Goal: Complete application form: Complete application form

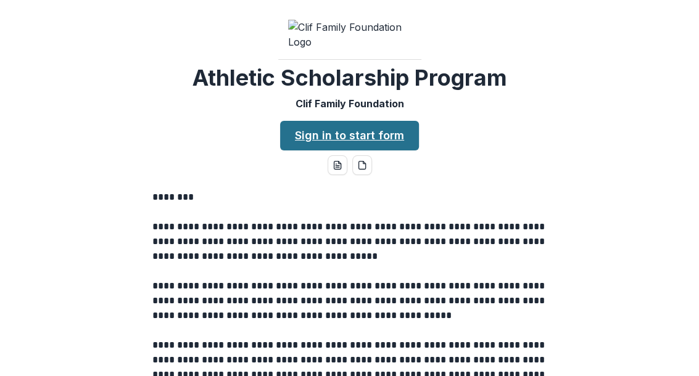
click at [342, 150] on link "Sign in to start form" at bounding box center [349, 136] width 139 height 30
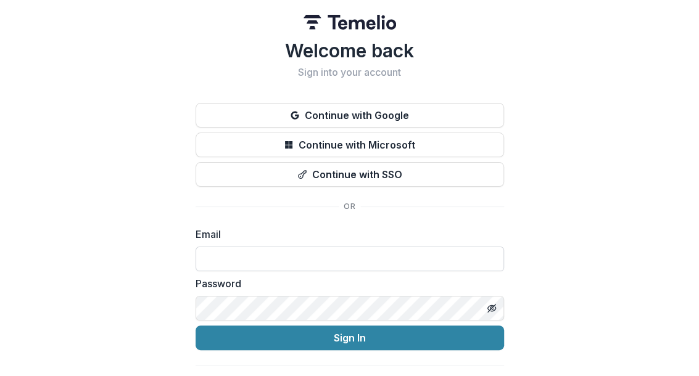
click at [222, 258] on input at bounding box center [350, 259] width 308 height 25
click at [215, 261] on input "**********" at bounding box center [350, 259] width 308 height 25
type input "**********"
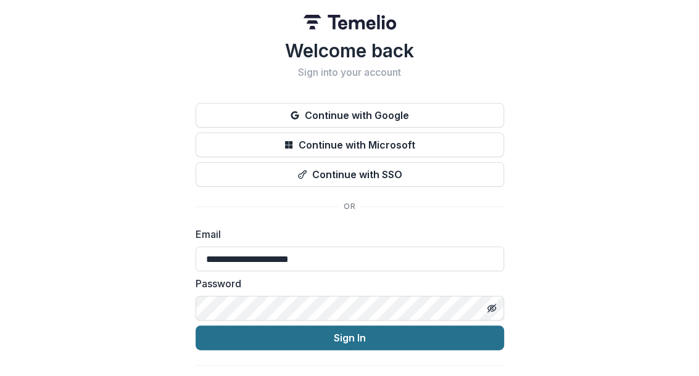
click at [313, 342] on button "Sign In" at bounding box center [350, 338] width 308 height 25
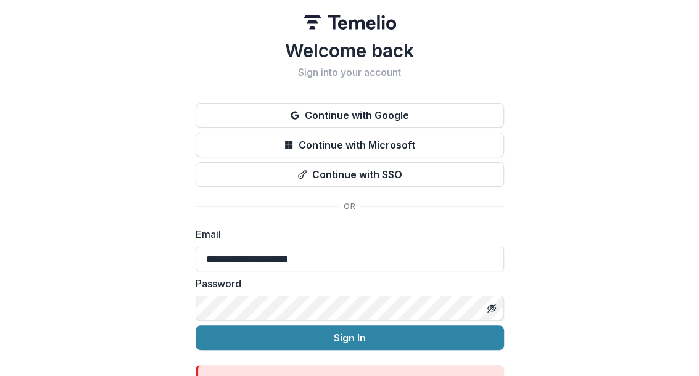
scroll to position [68, 0]
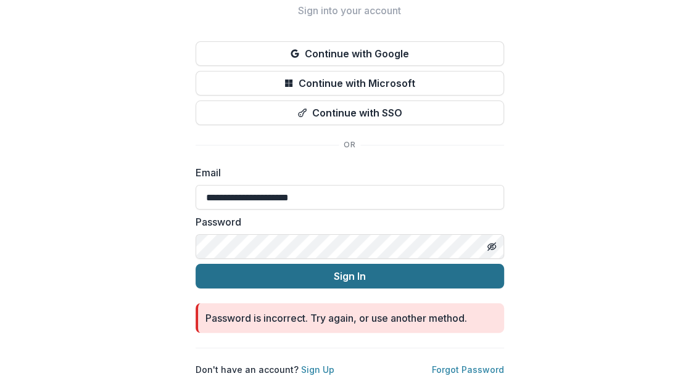
click at [317, 267] on button "Sign In" at bounding box center [350, 276] width 308 height 25
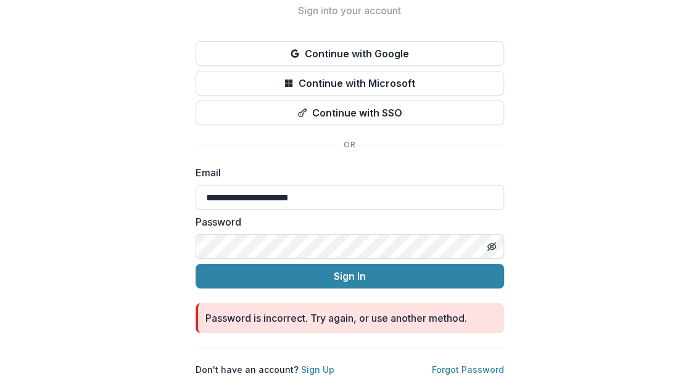
scroll to position [70, 0]
click at [186, 241] on div "**********" at bounding box center [349, 157] width 699 height 438
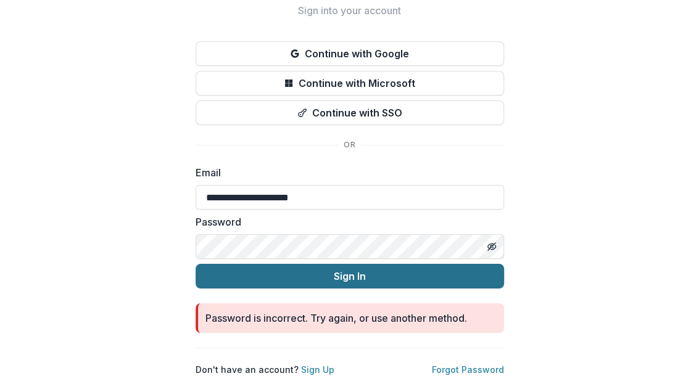
click at [363, 269] on button "Sign In" at bounding box center [350, 276] width 308 height 25
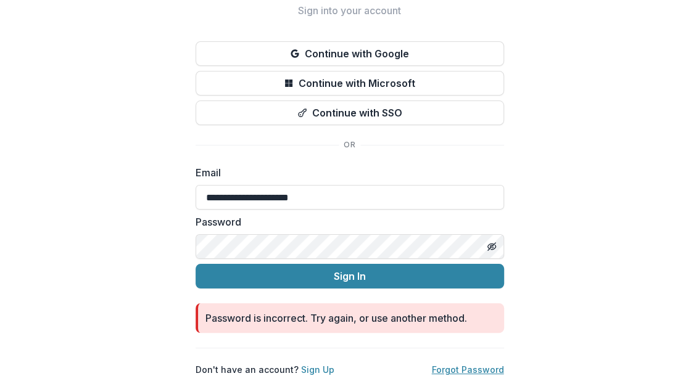
click at [458, 365] on link "Forgot Password" at bounding box center [468, 370] width 72 height 10
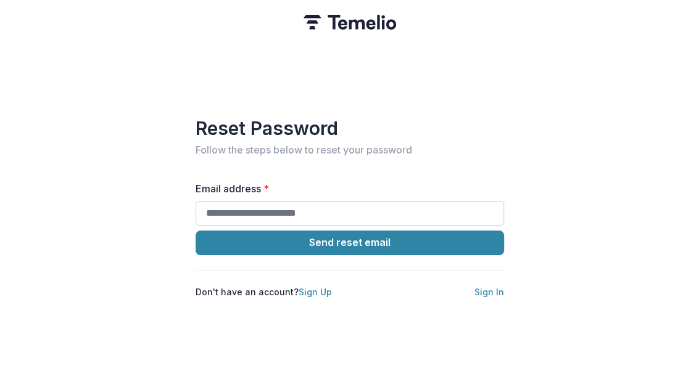
click at [320, 210] on input "Email address *" at bounding box center [350, 213] width 308 height 25
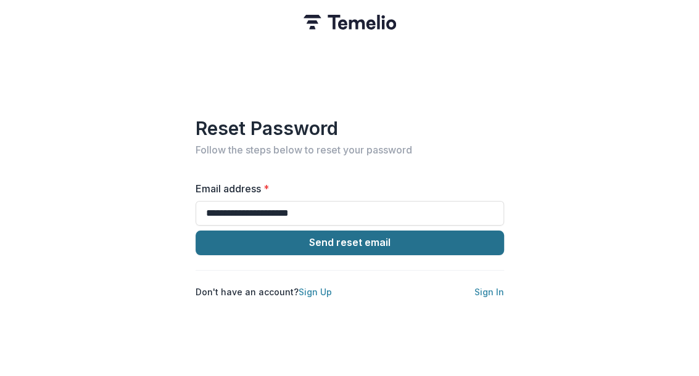
type input "**********"
click at [347, 238] on button "Send reset email" at bounding box center [350, 243] width 308 height 25
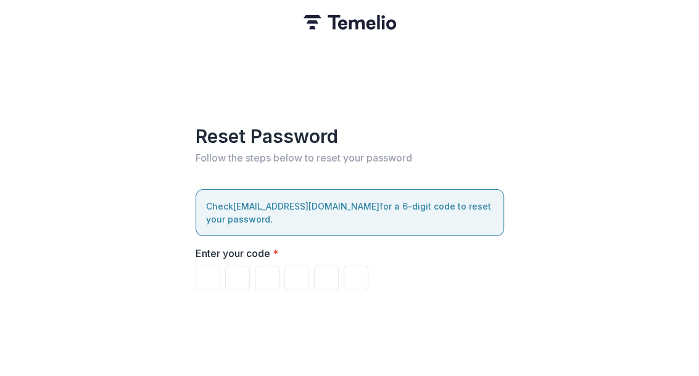
click at [252, 37] on div "Reset Password Follow the steps below to reset your password Check lead-out@sbc…" at bounding box center [349, 188] width 699 height 376
click at [212, 275] on input "Please enter your pin code" at bounding box center [208, 278] width 25 height 25
type input "*"
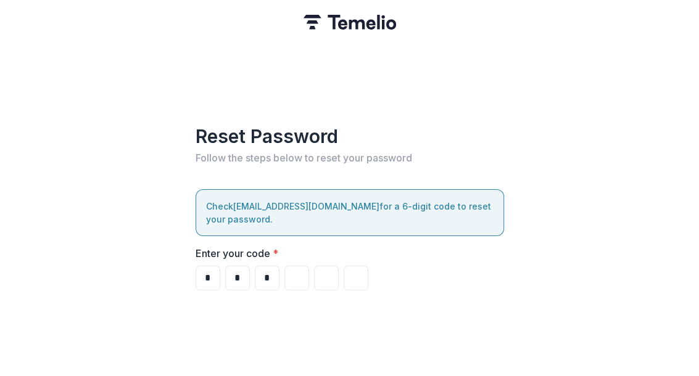
type input "*"
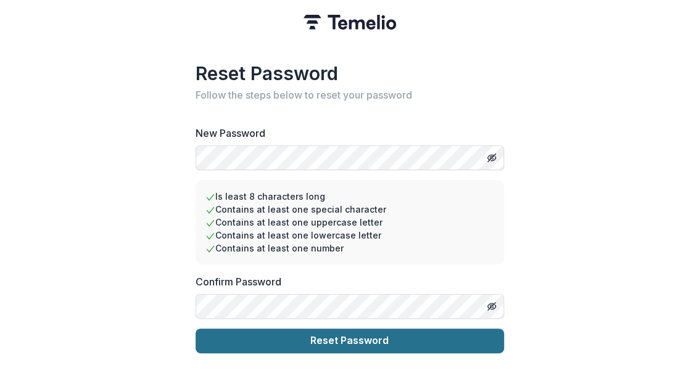
click at [313, 335] on button "Reset Password" at bounding box center [350, 341] width 308 height 25
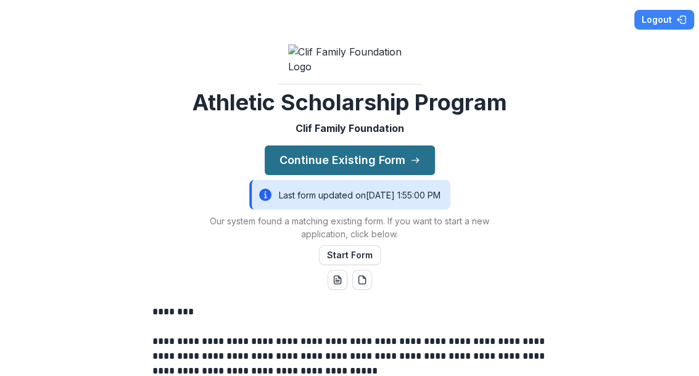
click at [339, 175] on button "Continue Existing Form" at bounding box center [350, 161] width 170 height 30
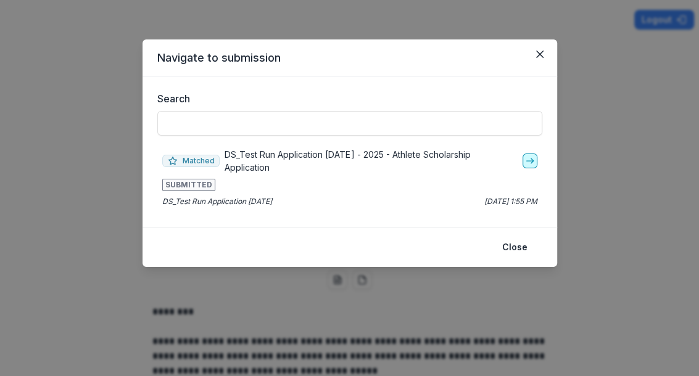
click at [532, 159] on icon "go-to" at bounding box center [530, 161] width 10 height 10
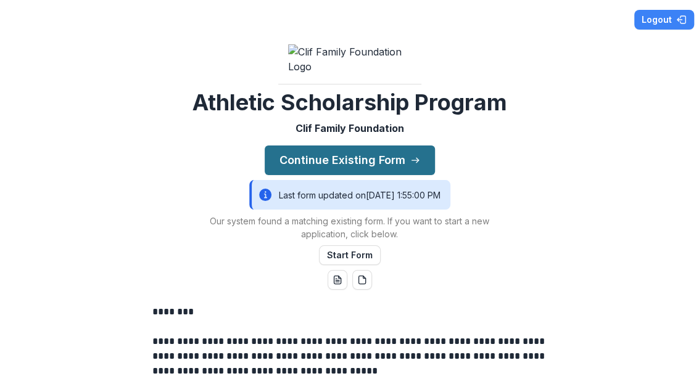
scroll to position [68, 0]
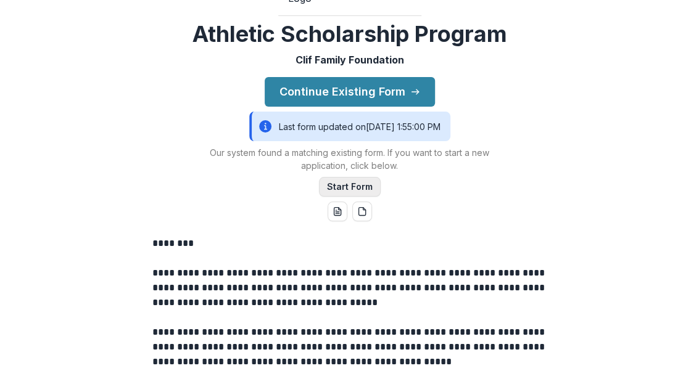
click at [350, 197] on button "Start Form" at bounding box center [350, 187] width 62 height 20
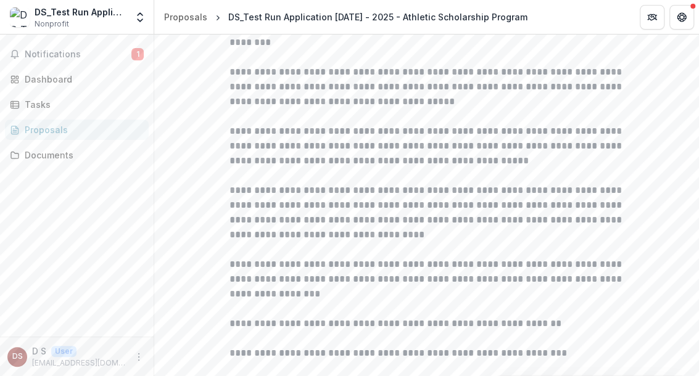
scroll to position [442, 0]
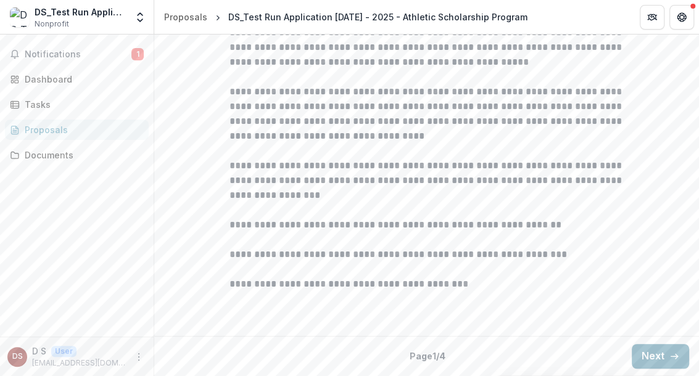
click at [655, 353] on button "Next" at bounding box center [660, 356] width 57 height 25
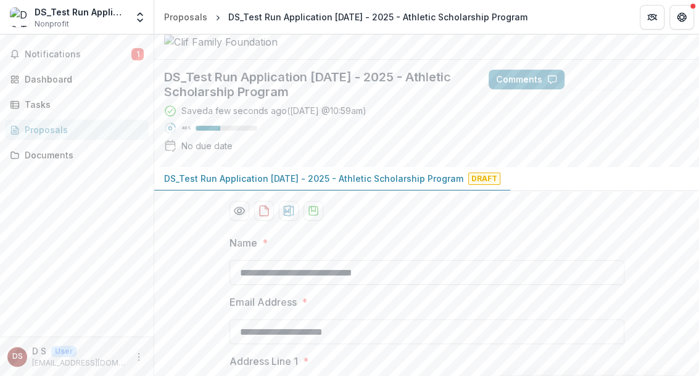
scroll to position [31, 0]
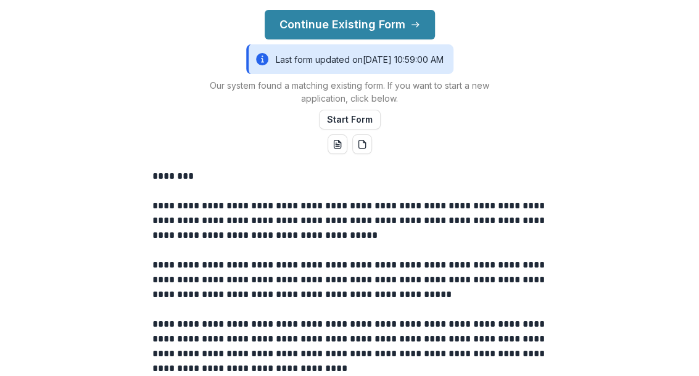
scroll to position [137, 0]
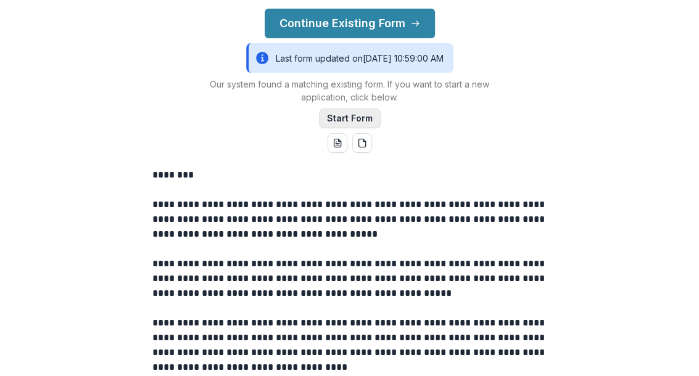
click at [344, 128] on button "Start Form" at bounding box center [350, 119] width 62 height 20
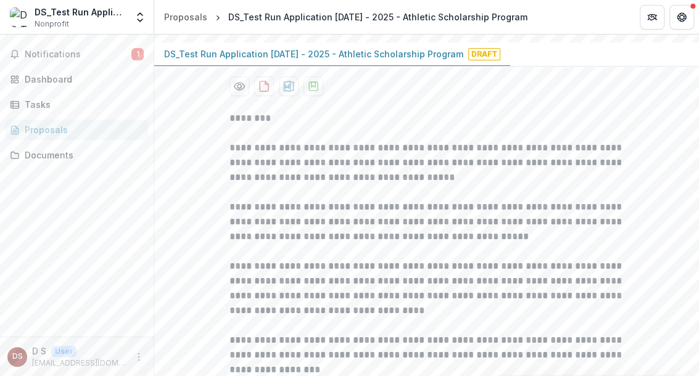
scroll to position [137, 0]
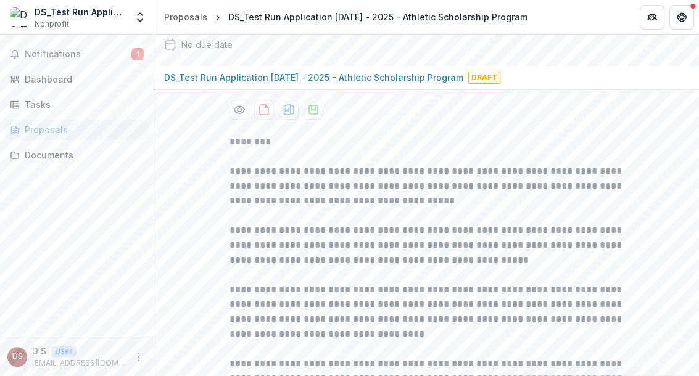
click at [297, 84] on p "DS_Test Run Application 8/5/25 - 2025 - Athletic Scholarship Program" at bounding box center [313, 77] width 299 height 13
click at [468, 84] on span "Draft" at bounding box center [484, 78] width 32 height 12
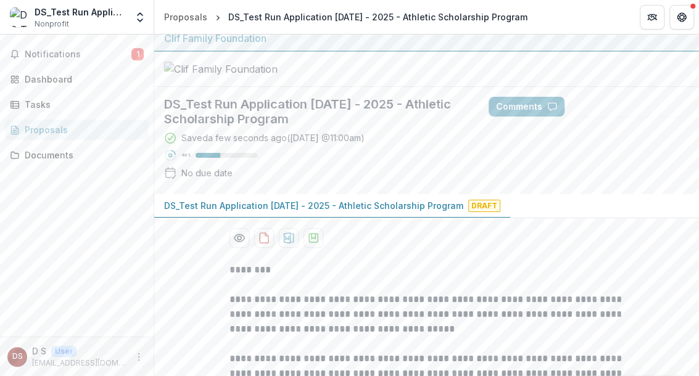
scroll to position [0, 0]
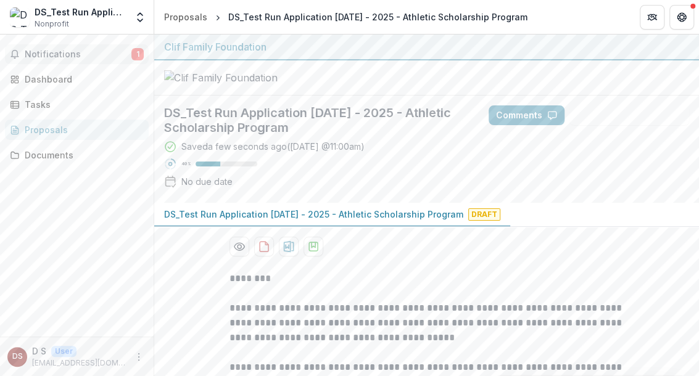
click at [58, 55] on span "Notifications" at bounding box center [78, 54] width 107 height 10
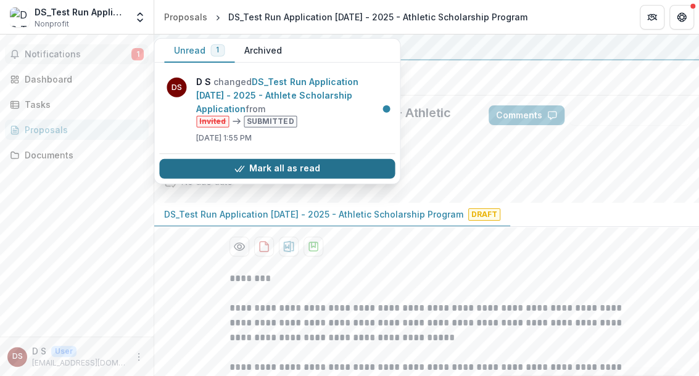
click at [269, 159] on button "Mark all as read" at bounding box center [277, 169] width 236 height 20
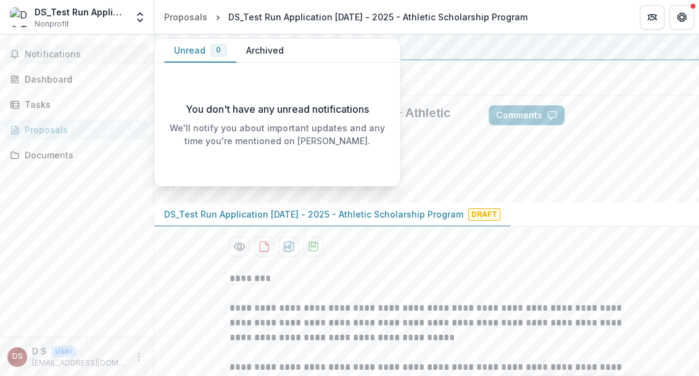
click at [59, 128] on div "Proposals" at bounding box center [82, 129] width 114 height 13
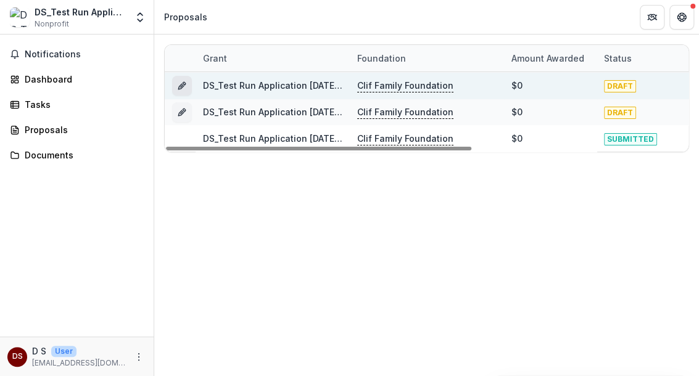
click at [180, 82] on icon "Grant 57cee3bf-7fe3-4b1e-a955-c3edbfbc2baa" at bounding box center [182, 86] width 10 height 10
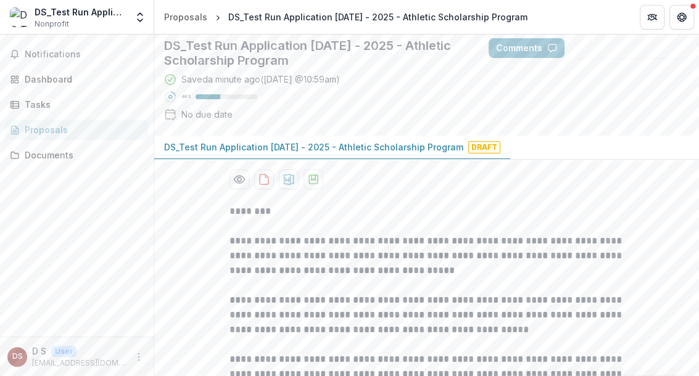
scroll to position [68, 0]
click at [237, 67] on h2 "DS_Test Run Application 8/5/25 - 2025 - Athletic Scholarship Program" at bounding box center [316, 52] width 305 height 30
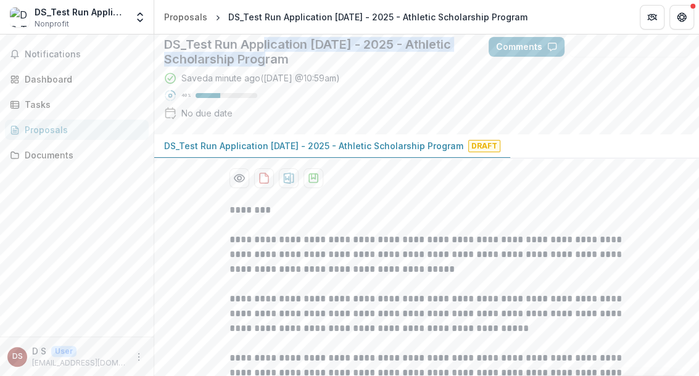
drag, startPoint x: 237, startPoint y: 164, endPoint x: 265, endPoint y: 160, distance: 28.1
click at [265, 67] on h2 "DS_Test Run Application 8/5/25 - 2025 - Athletic Scholarship Program" at bounding box center [316, 52] width 305 height 30
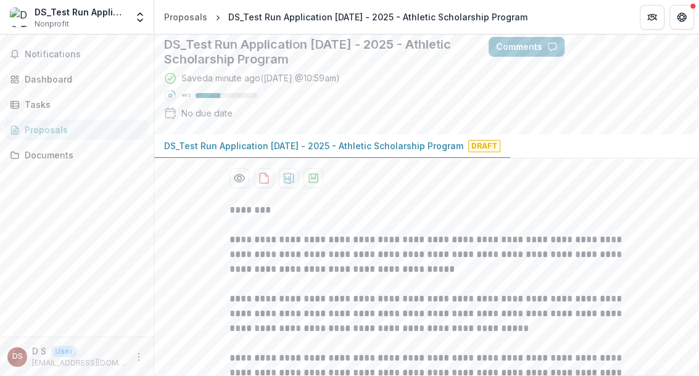
drag, startPoint x: 265, startPoint y: 160, endPoint x: 249, endPoint y: 154, distance: 17.8
click at [249, 67] on h2 "DS_Test Run Application 8/5/25 - 2025 - Athletic Scholarship Program" at bounding box center [316, 52] width 305 height 30
click at [240, 67] on h2 "DS_Test Run Application 8/5/25 - 2025 - Athletic Scholarship Program" at bounding box center [316, 52] width 305 height 30
click at [473, 152] on span "Draft" at bounding box center [484, 146] width 32 height 12
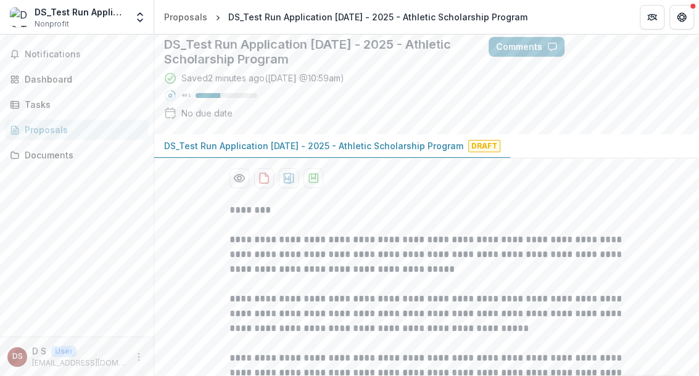
click at [473, 152] on span "Draft" at bounding box center [484, 146] width 32 height 12
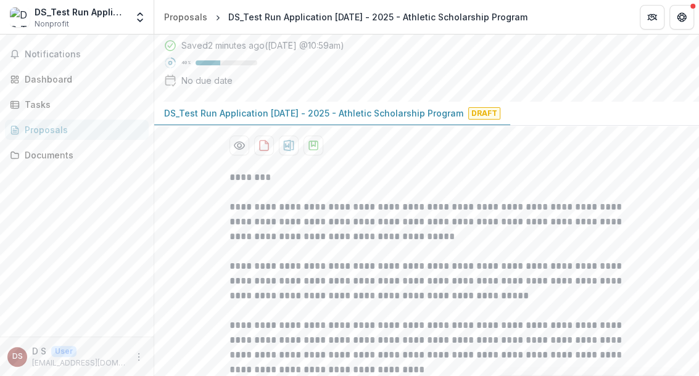
scroll to position [99, 0]
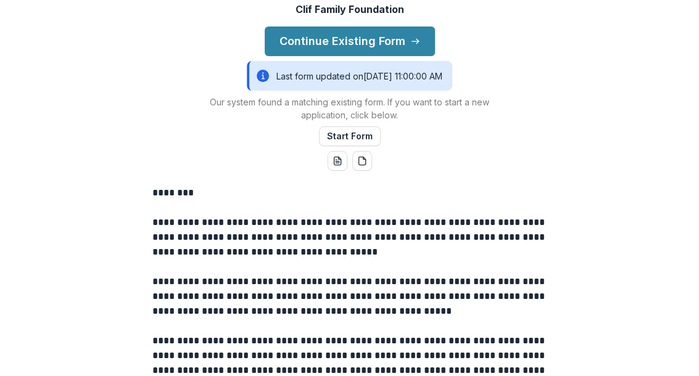
scroll to position [113, 0]
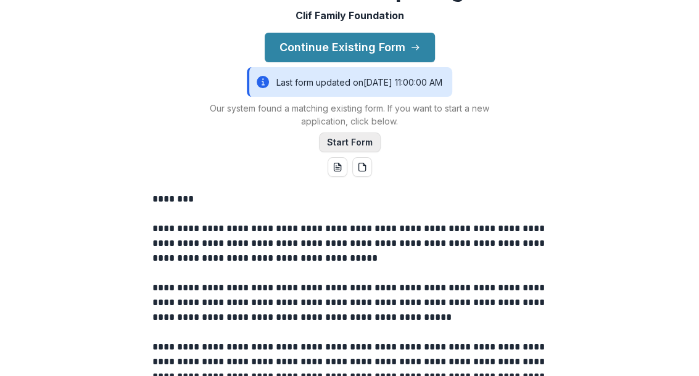
click at [348, 152] on button "Start Form" at bounding box center [350, 143] width 62 height 20
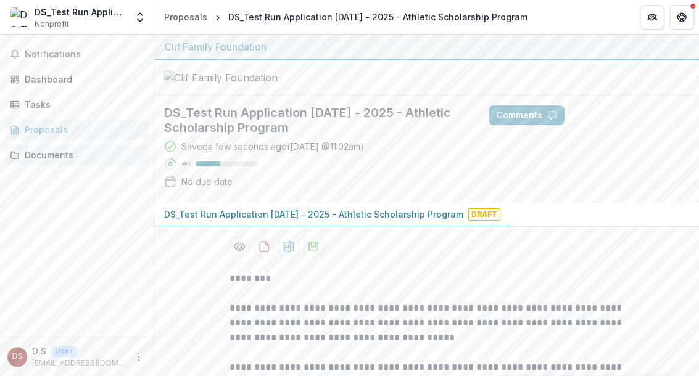
click at [44, 155] on div "Documents" at bounding box center [82, 155] width 114 height 13
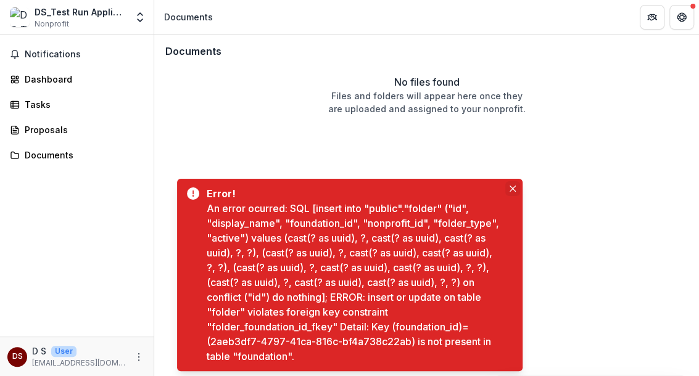
click at [512, 189] on icon "Close" at bounding box center [512, 189] width 6 height 6
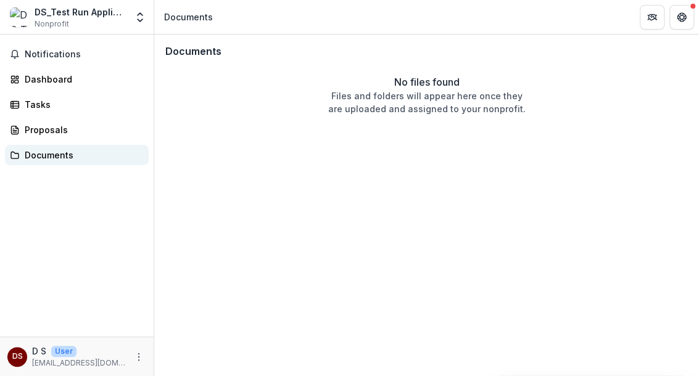
click at [28, 158] on div "Documents" at bounding box center [82, 155] width 114 height 13
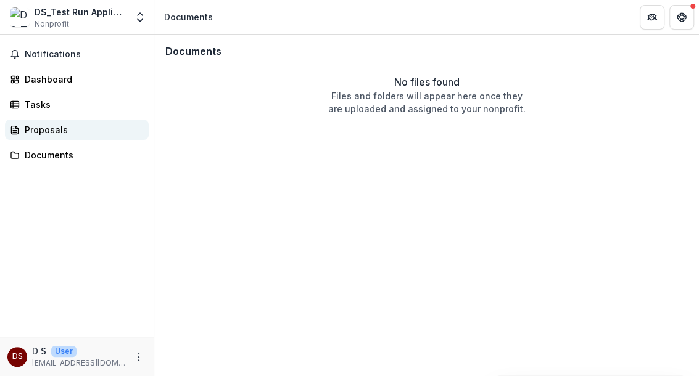
click at [28, 129] on div "Proposals" at bounding box center [82, 129] width 114 height 13
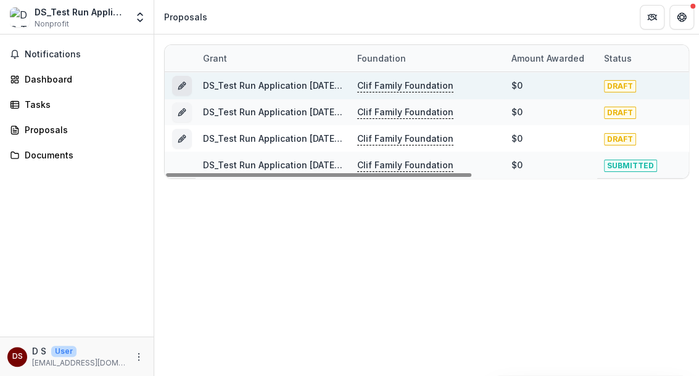
click at [179, 88] on icon "Grant 57cee3bf-7fe3-4b1e-a955-c3edbfbc2baa" at bounding box center [182, 86] width 10 height 10
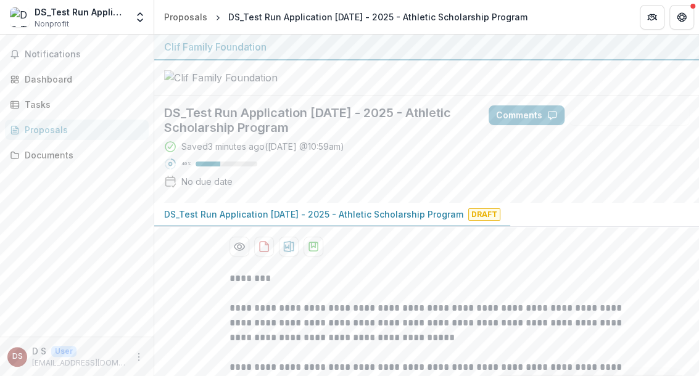
click at [51, 128] on div "Proposals" at bounding box center [82, 129] width 114 height 13
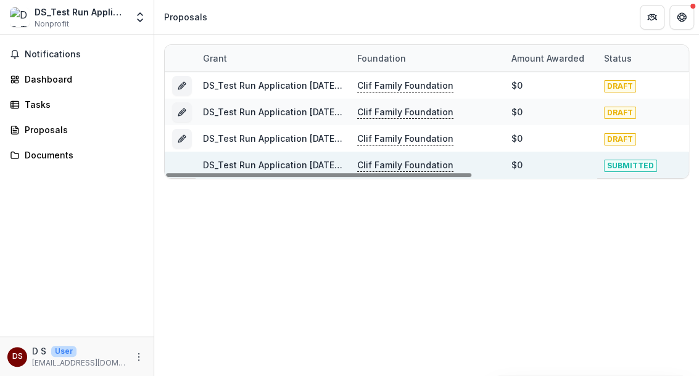
drag, startPoint x: 229, startPoint y: 159, endPoint x: 621, endPoint y: 260, distance: 405.3
click at [621, 260] on div "Grant Foundation Amount awarded Status Grant start Grant end Due Date Report Du…" at bounding box center [426, 206] width 545 height 342
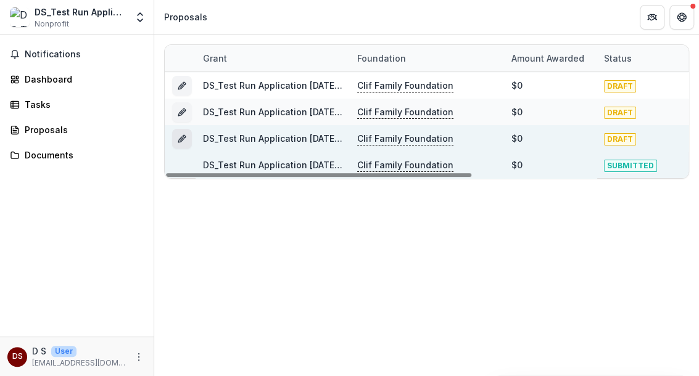
drag, startPoint x: 248, startPoint y: 136, endPoint x: 182, endPoint y: 139, distance: 66.1
click at [182, 139] on g "Grant 13185235-d847-4dea-9fa3-1aa293b63e22" at bounding box center [181, 138] width 7 height 7
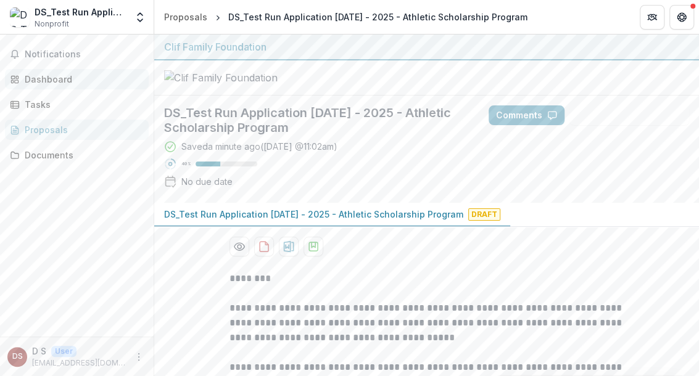
click at [52, 80] on div "Dashboard" at bounding box center [82, 79] width 114 height 13
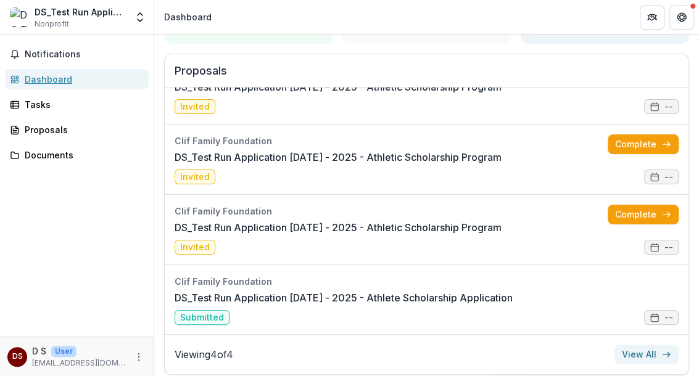
scroll to position [137, 0]
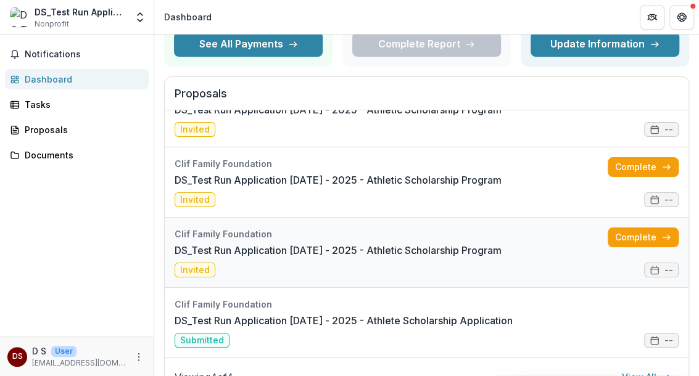
click at [501, 258] on link "DS_Test Run Application 8/5/25 - 2025 - Athletic Scholarship Program" at bounding box center [338, 250] width 327 height 15
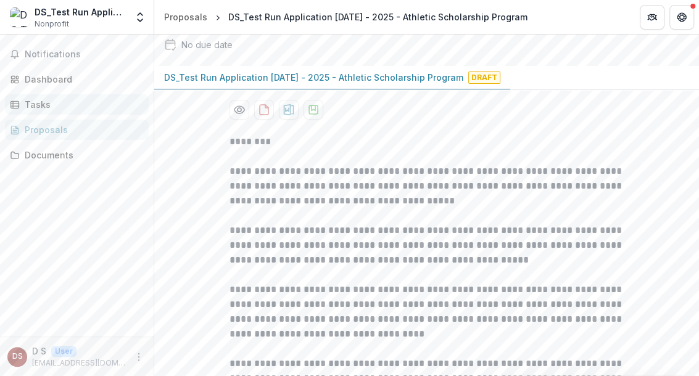
click at [36, 103] on div "Tasks" at bounding box center [82, 104] width 114 height 13
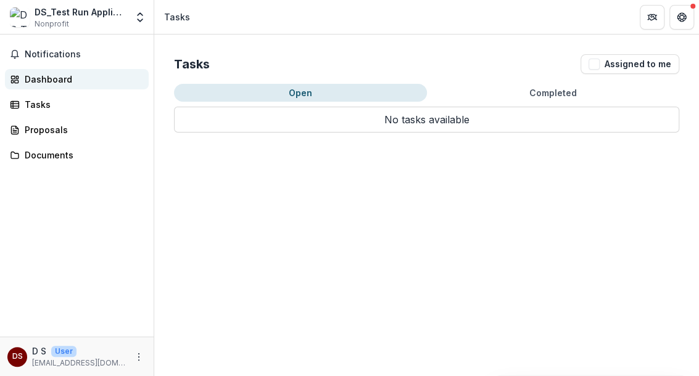
click at [32, 76] on div "Dashboard" at bounding box center [82, 79] width 114 height 13
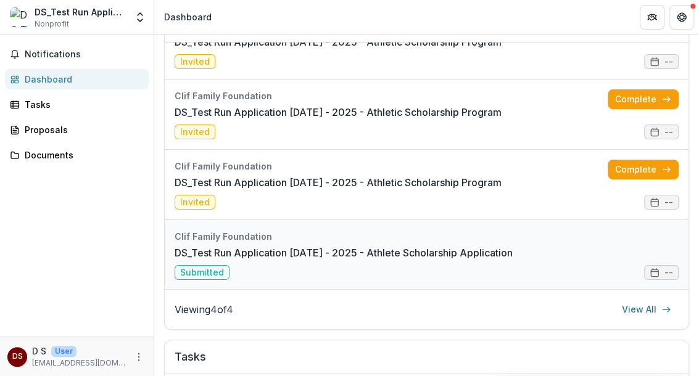
scroll to position [205, 0]
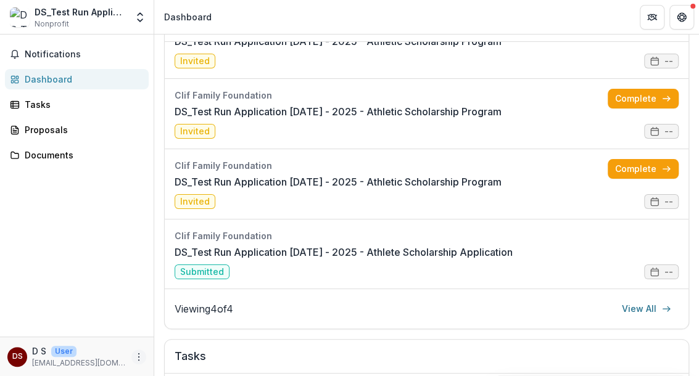
click at [138, 355] on icon "More" at bounding box center [139, 357] width 10 height 10
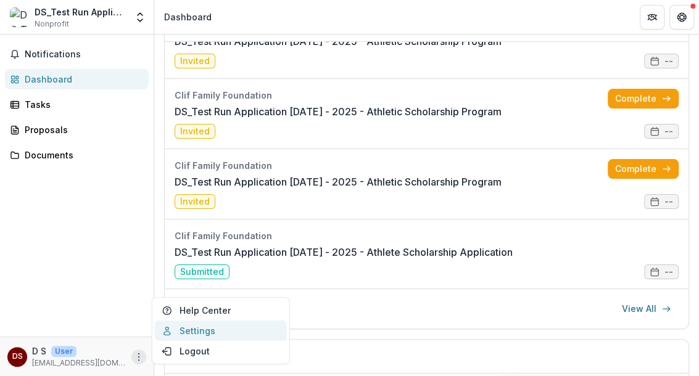
click at [191, 331] on link "Settings" at bounding box center [221, 331] width 132 height 20
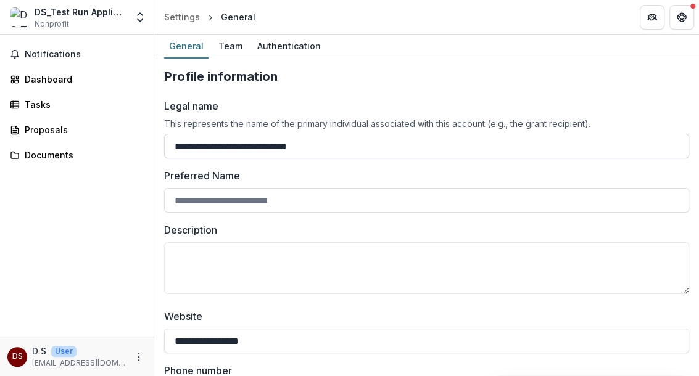
drag, startPoint x: 330, startPoint y: 146, endPoint x: 166, endPoint y: 144, distance: 164.1
click at [166, 144] on input "**********" at bounding box center [426, 146] width 525 height 25
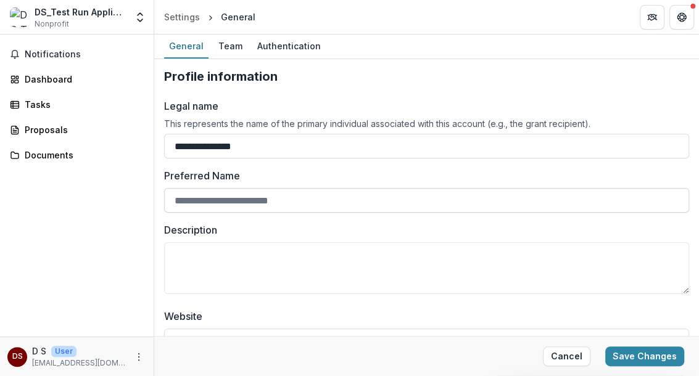
type input "**********"
click at [241, 197] on input "Preferred Name" at bounding box center [426, 200] width 525 height 25
type input "**"
click at [636, 353] on button "Save Changes" at bounding box center [644, 357] width 79 height 20
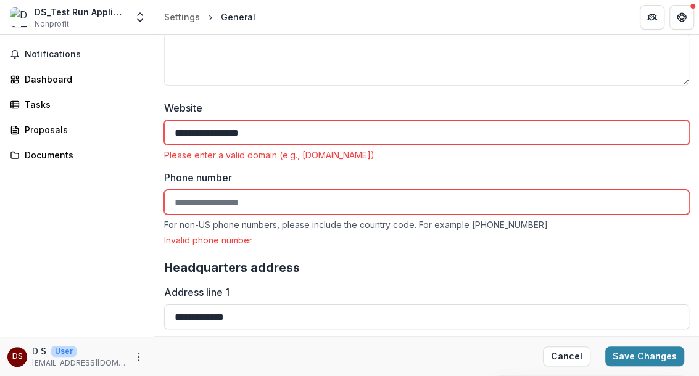
scroll to position [274, 0]
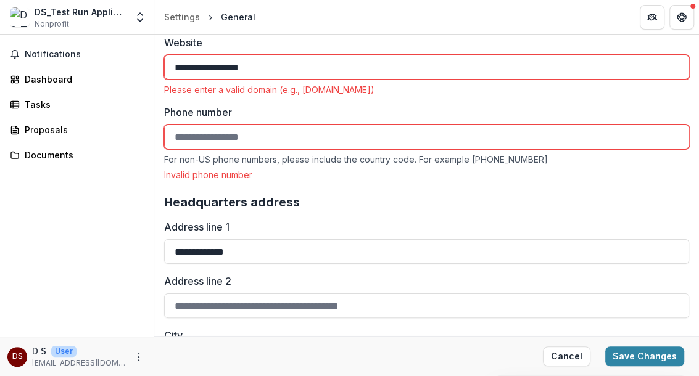
click at [276, 134] on input "Phone number" at bounding box center [426, 137] width 525 height 25
type input "*"
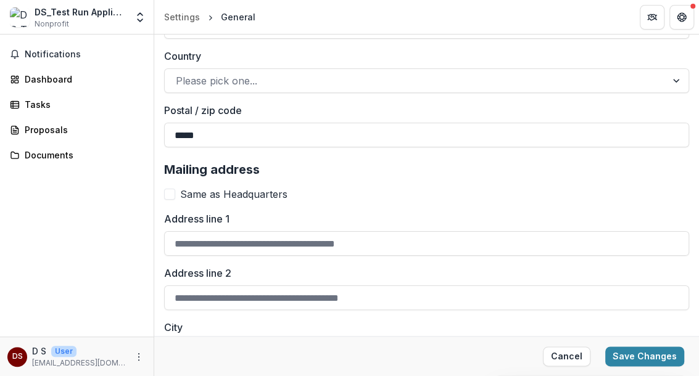
scroll to position [685, 0]
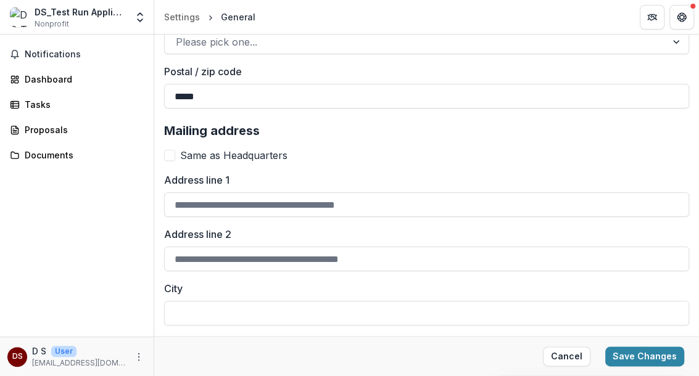
type input "**********"
click at [168, 153] on span at bounding box center [169, 155] width 11 height 11
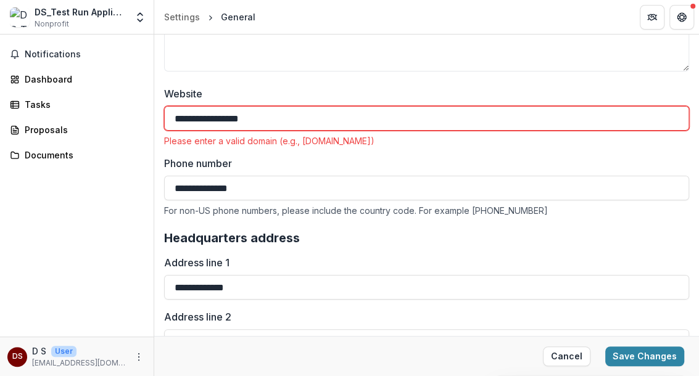
scroll to position [204, 0]
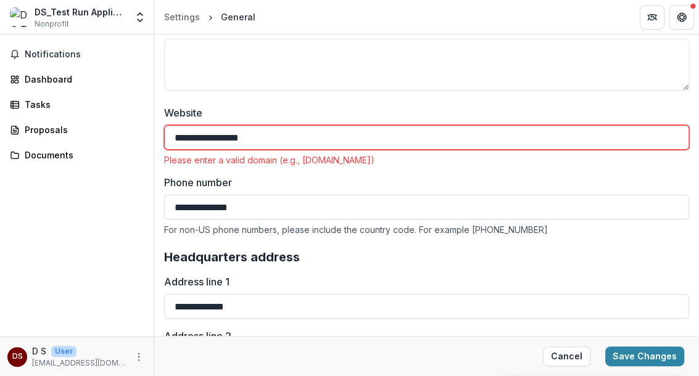
click at [272, 134] on input "**********" at bounding box center [426, 137] width 525 height 25
drag, startPoint x: 272, startPoint y: 134, endPoint x: 197, endPoint y: 140, distance: 74.9
click at [207, 140] on input "**********" at bounding box center [426, 137] width 525 height 25
click at [259, 136] on input "**********" at bounding box center [426, 137] width 525 height 25
type input "**********"
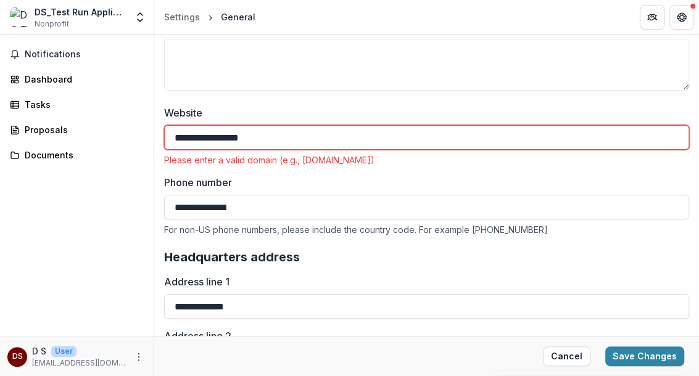
drag, startPoint x: 269, startPoint y: 136, endPoint x: 173, endPoint y: 139, distance: 95.7
click at [173, 139] on input "**********" at bounding box center [426, 137] width 525 height 25
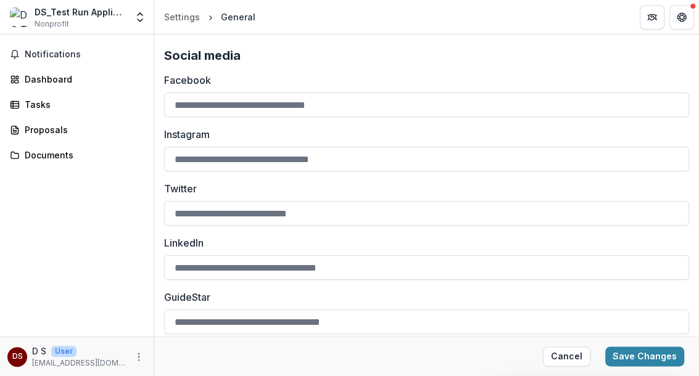
scroll to position [820, 0]
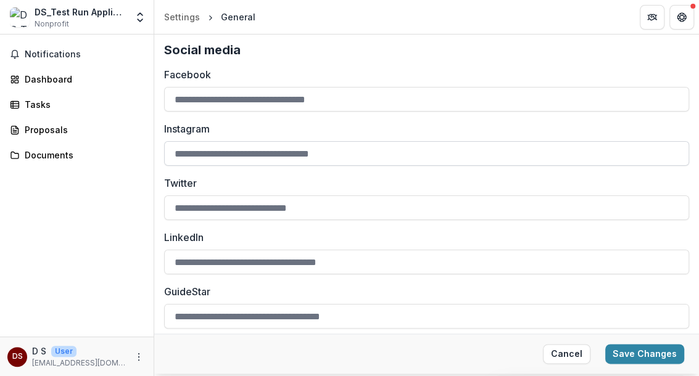
drag, startPoint x: 371, startPoint y: 147, endPoint x: 202, endPoint y: 157, distance: 168.7
click at [203, 157] on input "Instagram" at bounding box center [426, 153] width 525 height 25
paste input "**********"
type input "**********"
click at [633, 353] on button "Save Changes" at bounding box center [644, 354] width 79 height 20
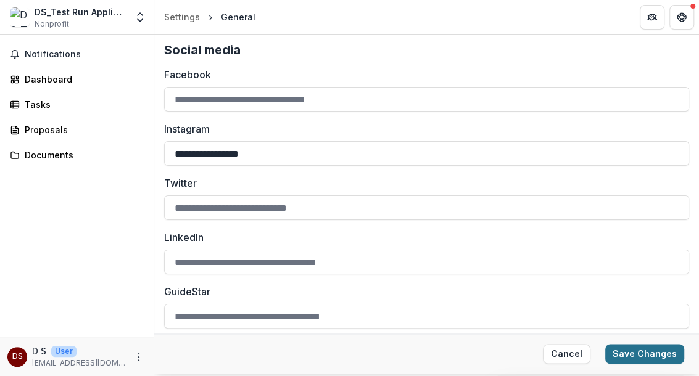
scroll to position [134, 0]
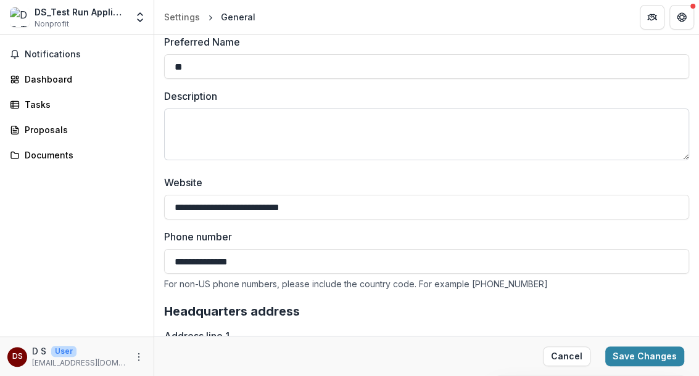
type input "**********"
click at [475, 155] on textarea "Description" at bounding box center [426, 135] width 525 height 52
click at [629, 353] on button "Save Changes" at bounding box center [644, 357] width 79 height 20
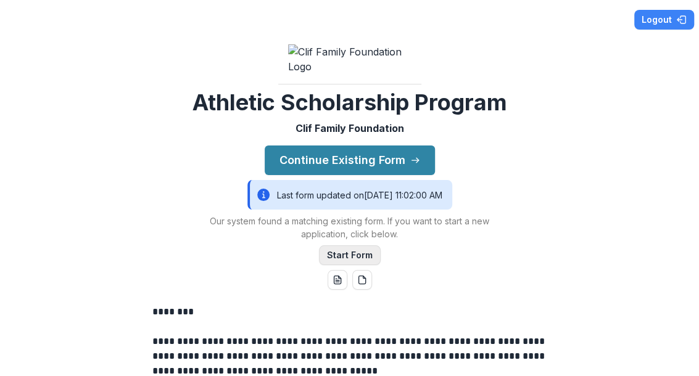
click at [352, 265] on button "Start Form" at bounding box center [350, 255] width 62 height 20
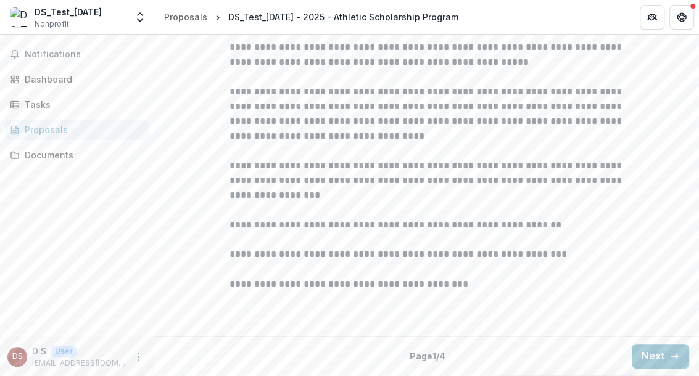
scroll to position [442, 0]
click at [656, 358] on button "Next" at bounding box center [660, 356] width 57 height 25
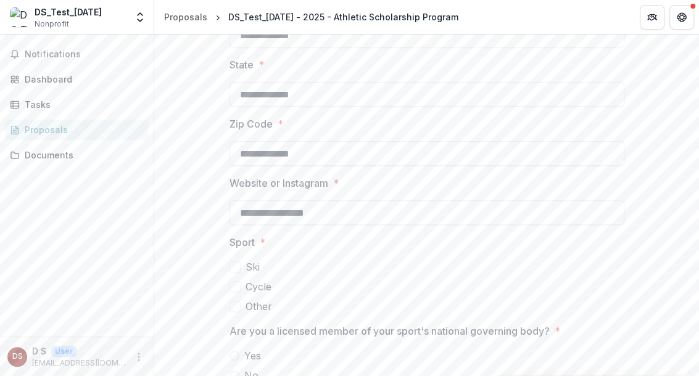
scroll to position [510, 0]
